Goal: Navigation & Orientation: Find specific page/section

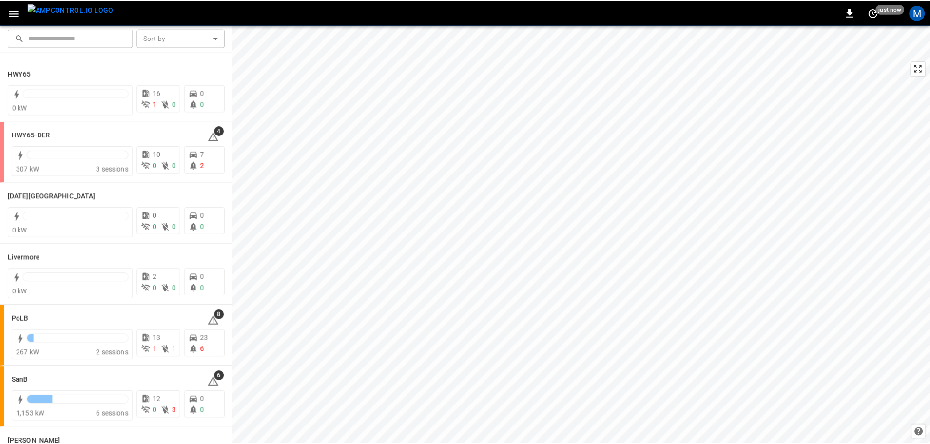
scroll to position [146, 0]
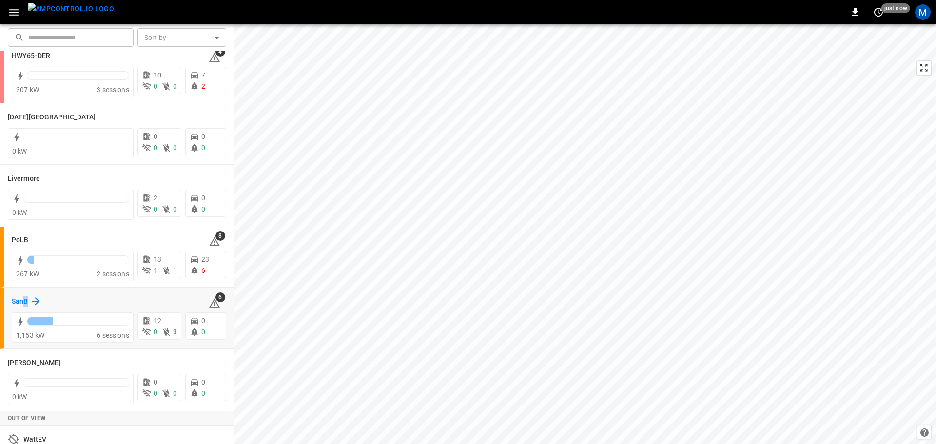
click at [26, 302] on h6 "SanB" at bounding box center [20, 301] width 16 height 11
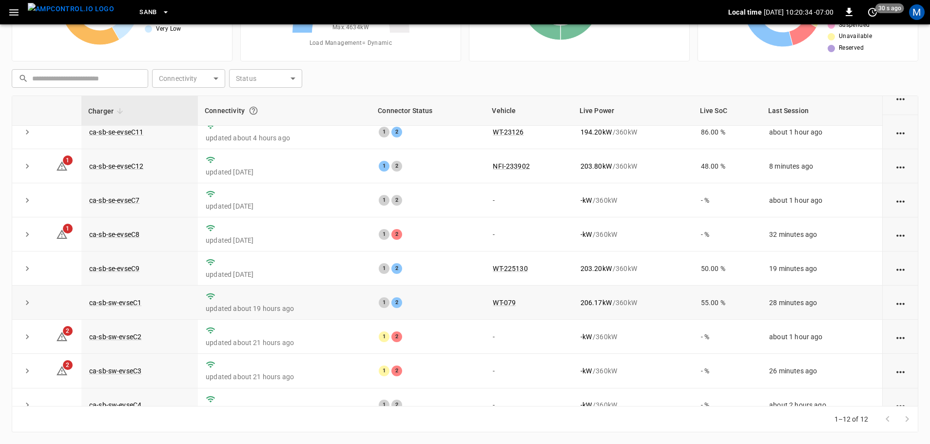
scroll to position [135, 0]
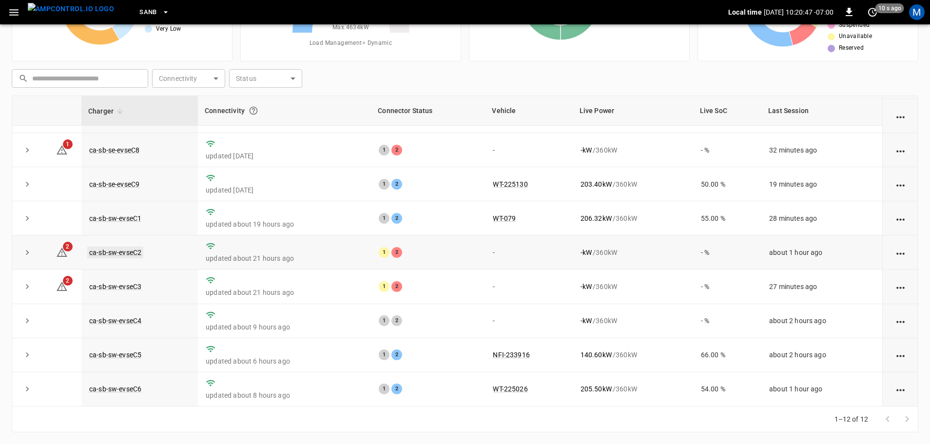
click at [126, 248] on link "ca-sb-sw-evseC2" at bounding box center [115, 253] width 56 height 12
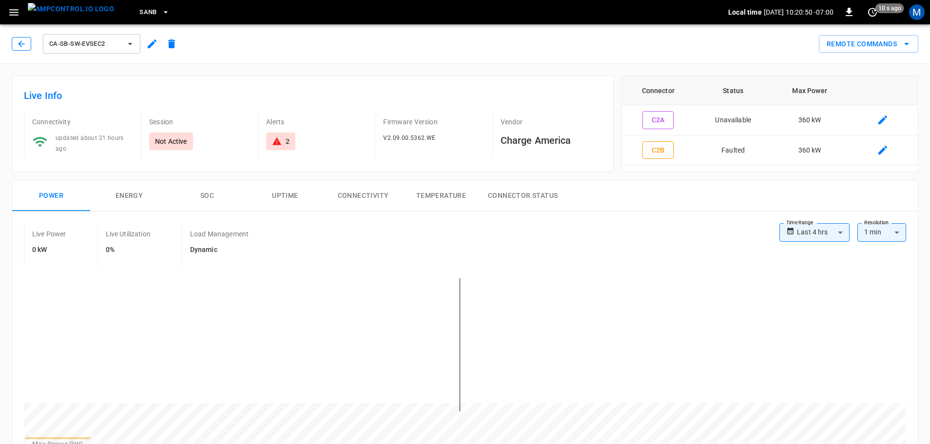
click at [29, 46] on button "button" at bounding box center [21, 44] width 19 height 14
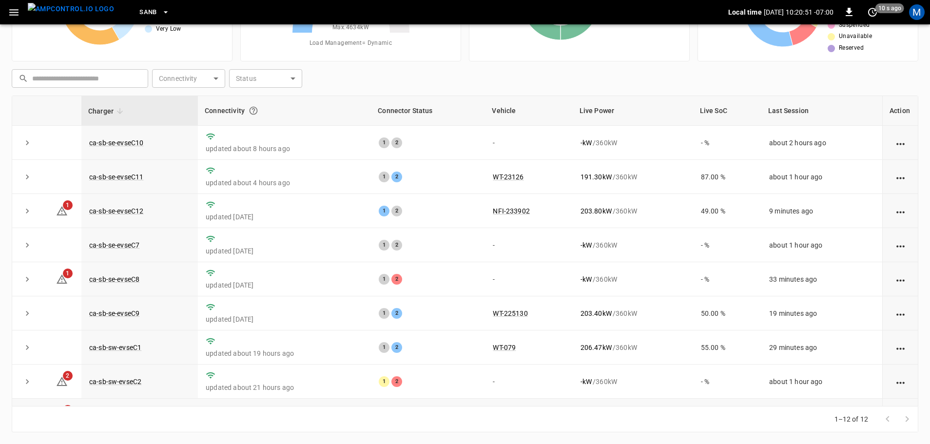
scroll to position [135, 0]
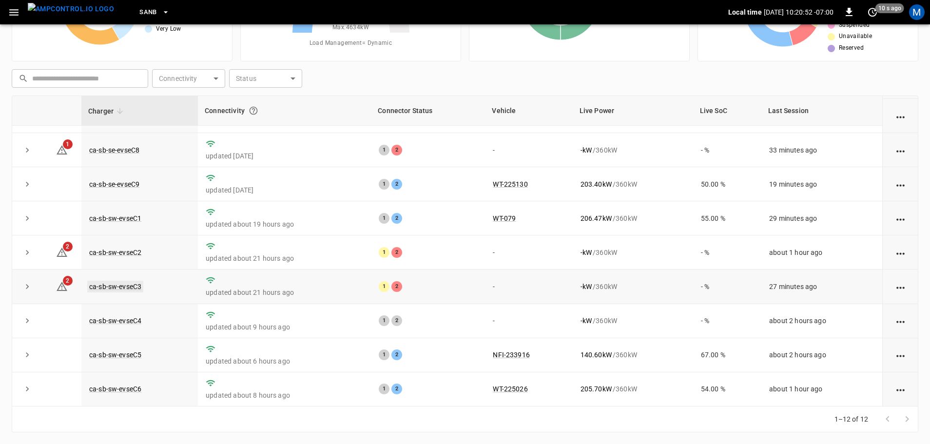
click at [140, 284] on link "ca-sb-sw-evseC3" at bounding box center [115, 287] width 56 height 12
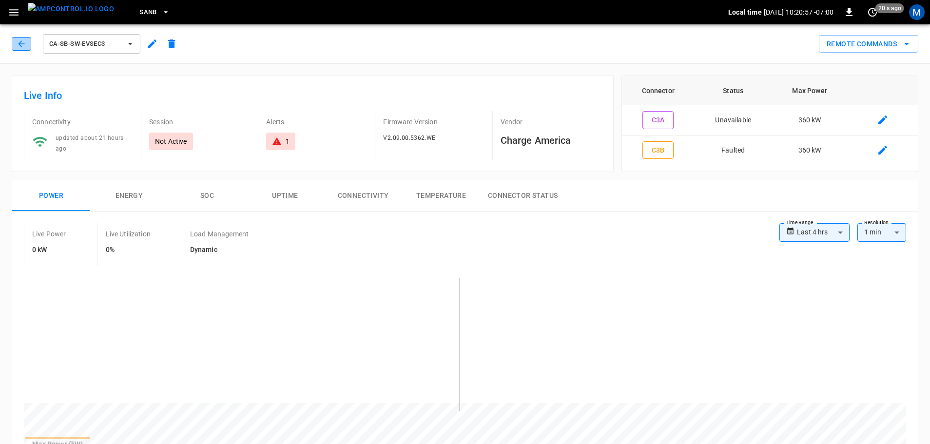
click at [24, 47] on icon "button" at bounding box center [22, 44] width 10 height 10
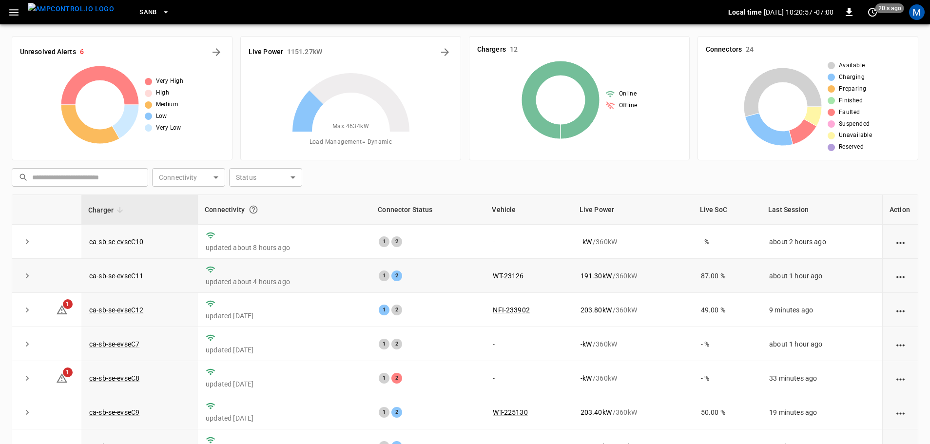
scroll to position [99, 0]
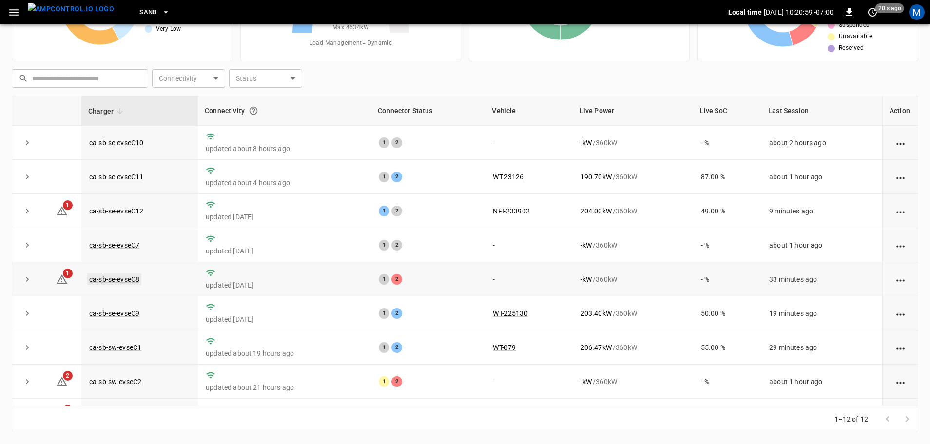
click at [94, 277] on link "ca-sb-se-evseC8" at bounding box center [114, 279] width 54 height 12
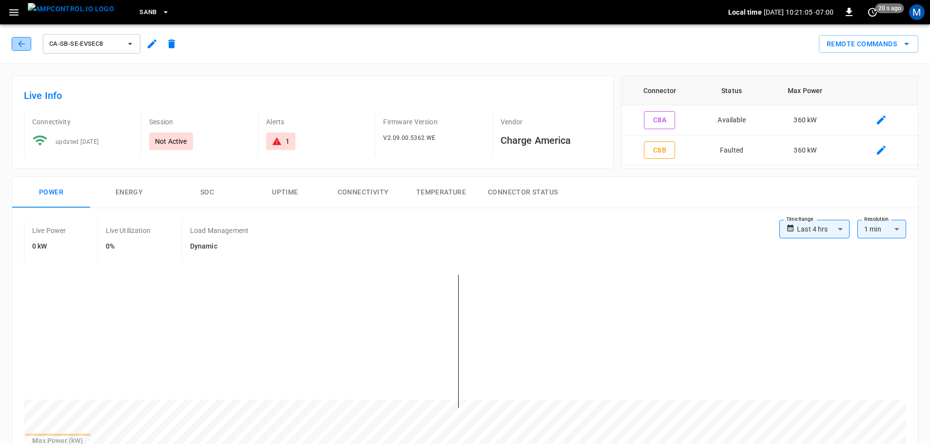
click at [20, 42] on icon "button" at bounding box center [21, 43] width 6 height 6
